Goal: Transaction & Acquisition: Book appointment/travel/reservation

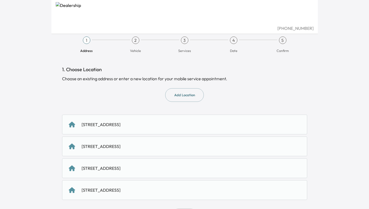
scroll to position [5, 0]
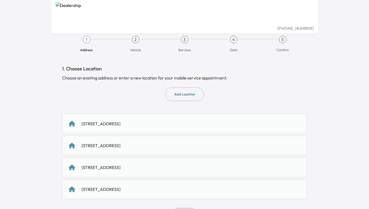
click at [121, 125] on div "[STREET_ADDRESS]" at bounding box center [101, 124] width 39 height 6
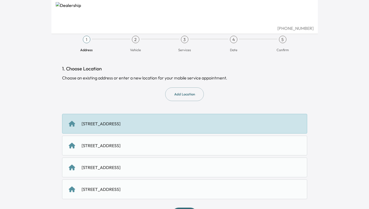
scroll to position [25, 0]
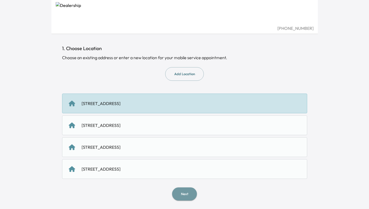
click at [181, 197] on button "Next" at bounding box center [184, 193] width 25 height 13
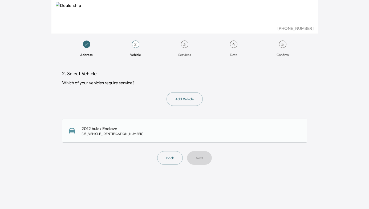
click at [191, 127] on div "2012 buick Enclave [US_VEHICLE_IDENTIFICATION_NUMBER]" at bounding box center [185, 130] width 232 height 11
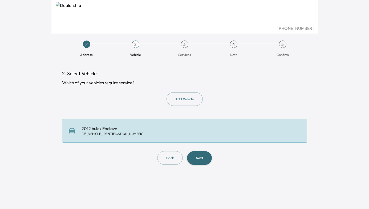
click at [195, 156] on button "Next" at bounding box center [199, 158] width 25 height 14
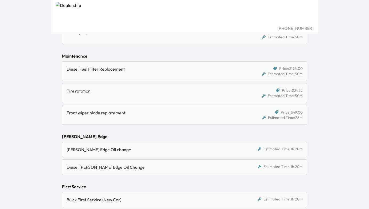
scroll to position [89, 0]
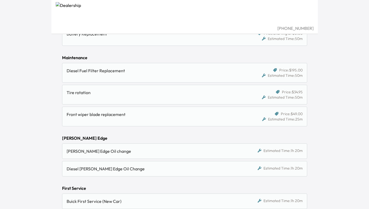
click at [208, 97] on div "Tire rotation" at bounding box center [155, 94] width 177 height 11
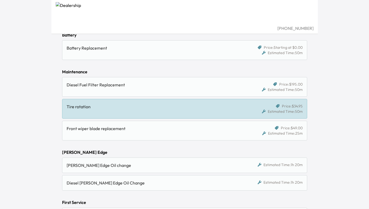
scroll to position [73, 0]
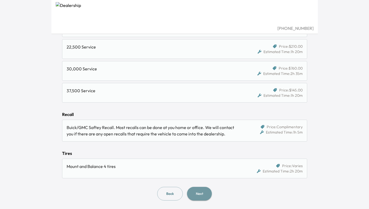
click at [206, 194] on button "Next" at bounding box center [199, 194] width 25 height 14
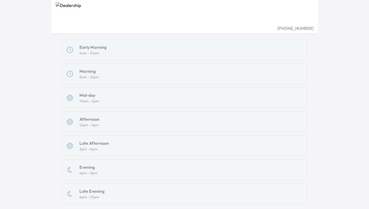
scroll to position [74, 0]
click at [174, 78] on div "Early Morning 6am - 10am Morning 8am - 12pm Mid-day 10am - 2pm Afternoon 12pm -…" at bounding box center [184, 122] width 245 height 165
click at [91, 77] on div "Early Morning 6am - 10am Morning 8am - 12pm Mid-day 10am - 2pm Afternoon 12pm -…" at bounding box center [184, 122] width 245 height 165
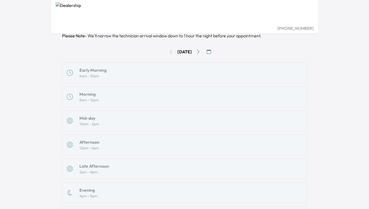
scroll to position [53, 0]
click at [201, 51] on icon "Go to next day" at bounding box center [198, 51] width 4 height 4
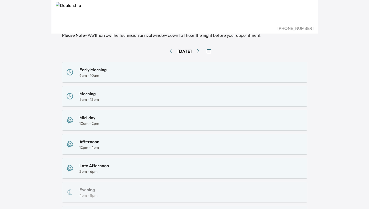
click at [167, 51] on button "Go to previous day" at bounding box center [171, 51] width 9 height 9
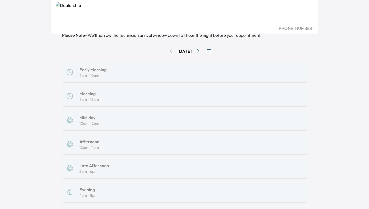
click at [165, 51] on div "[DATE]" at bounding box center [184, 51] width 245 height 9
click at [201, 53] on icon "Go to next day" at bounding box center [198, 51] width 4 height 4
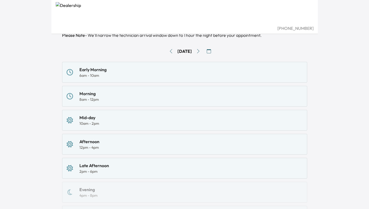
click at [107, 100] on div "Morning 8am - 12pm" at bounding box center [185, 96] width 236 height 12
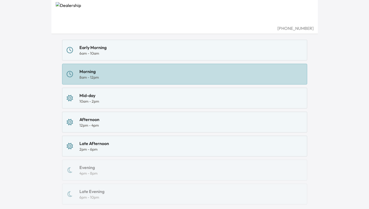
scroll to position [116, 0]
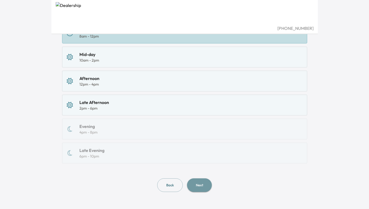
click at [196, 185] on button "Next" at bounding box center [199, 185] width 25 height 14
